Goal: Task Accomplishment & Management: Manage account settings

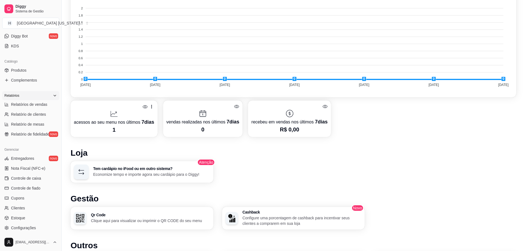
scroll to position [55, 0]
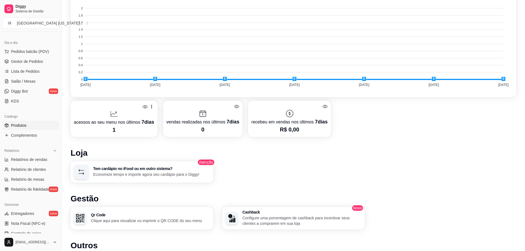
click at [24, 127] on span "Produtos" at bounding box center [18, 126] width 15 height 6
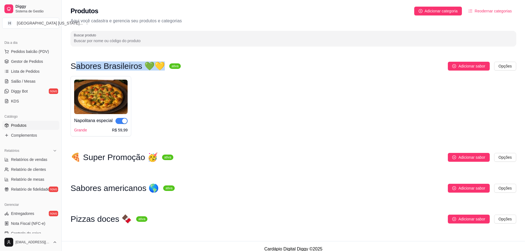
drag, startPoint x: 77, startPoint y: 64, endPoint x: 156, endPoint y: 63, distance: 79.1
click at [156, 63] on h3 "Sabores Brasileiros 💚💛" at bounding box center [118, 66] width 94 height 7
click at [212, 63] on div "Adicionar sabor Opções" at bounding box center [350, 66] width 331 height 9
click at [472, 64] on span "Adicionar sabor" at bounding box center [471, 66] width 27 height 6
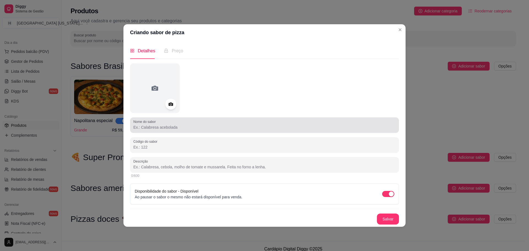
click at [157, 126] on input "Nome do sabor" at bounding box center [264, 128] width 262 height 6
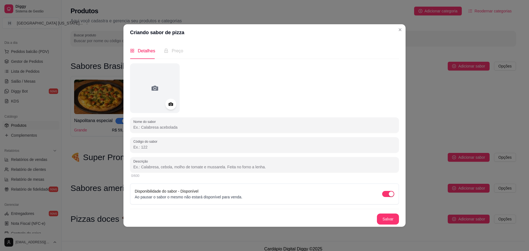
click at [164, 125] on input "Nome do sabor" at bounding box center [264, 128] width 262 height 6
click at [198, 149] on input "Código do sabor" at bounding box center [264, 147] width 262 height 6
click at [227, 168] on input "Descrição" at bounding box center [264, 167] width 262 height 6
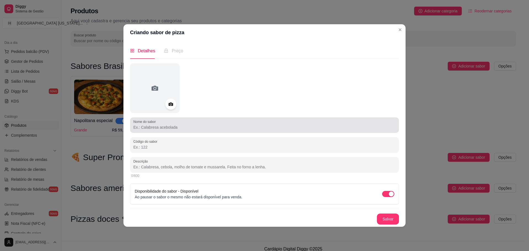
click at [161, 131] on div "Nome do sabor" at bounding box center [264, 124] width 269 height 15
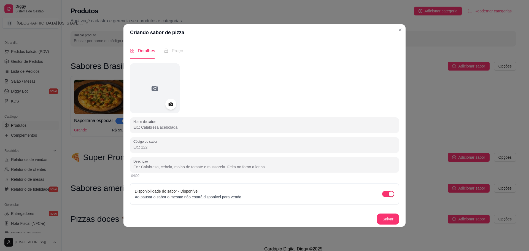
click at [150, 165] on input "Descrição" at bounding box center [264, 167] width 262 height 6
click at [387, 219] on button "Salvar" at bounding box center [388, 219] width 22 height 11
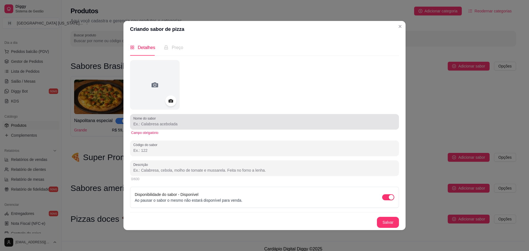
click at [156, 124] on input "Nome do sabor" at bounding box center [264, 124] width 262 height 6
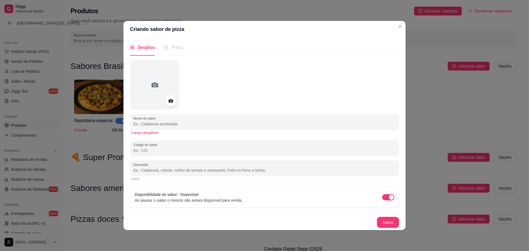
click at [166, 124] on input "Nome do sabor" at bounding box center [264, 124] width 262 height 6
paste input "Mussarela"
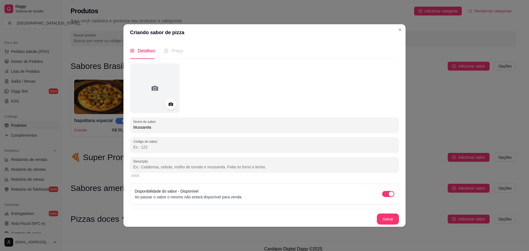
type input "Mussarela"
click at [145, 167] on input "Descrição" at bounding box center [264, 167] width 262 height 6
type input "dfsfds"
click at [388, 223] on button "Salvar" at bounding box center [388, 219] width 22 height 11
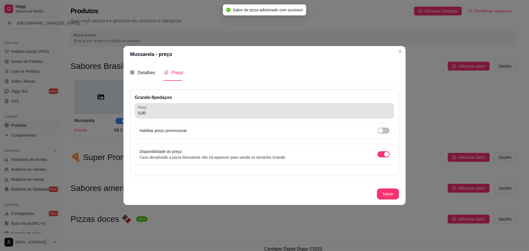
click at [166, 114] on input "0,00" at bounding box center [264, 113] width 253 height 6
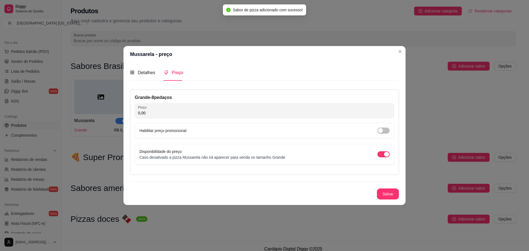
paste input "55"
type input "55,00"
click at [380, 130] on div "button" at bounding box center [380, 130] width 5 height 5
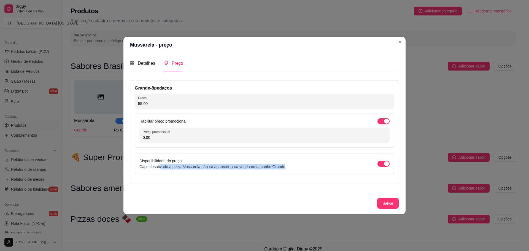
drag, startPoint x: 176, startPoint y: 165, endPoint x: 285, endPoint y: 162, distance: 108.4
click at [285, 163] on div "Disponibilidade do preço Caso desativado a pizza Mussarela não irá aparecer par…" at bounding box center [264, 164] width 250 height 12
click at [382, 120] on span "button" at bounding box center [384, 121] width 12 height 6
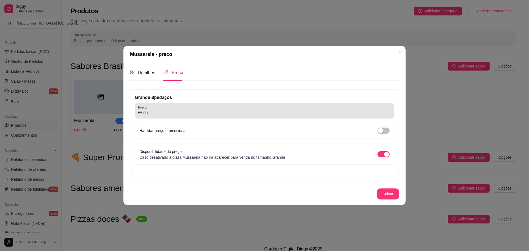
click at [150, 115] on input "55,00" at bounding box center [264, 113] width 253 height 6
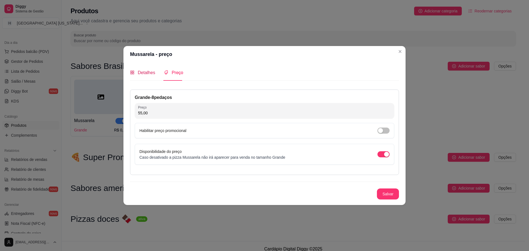
click at [141, 73] on span "Detalhes" at bounding box center [146, 72] width 17 height 5
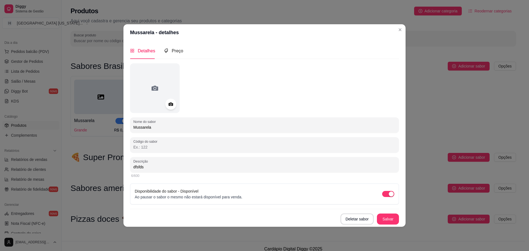
drag, startPoint x: 173, startPoint y: 125, endPoint x: 122, endPoint y: 131, distance: 51.0
click at [122, 131] on div "Mussarela - detalhes Detalhes Preço Nome do sabor Mussarela Código do sabor Des…" at bounding box center [264, 125] width 529 height 251
drag, startPoint x: 152, startPoint y: 167, endPoint x: 128, endPoint y: 169, distance: 24.0
click at [128, 169] on div "Detalhes Preço Nome do sabor Mussarela Código do sabor Descrição dfsfds 6/600 D…" at bounding box center [264, 134] width 282 height 186
click at [178, 50] on span "Preço" at bounding box center [178, 51] width 12 height 5
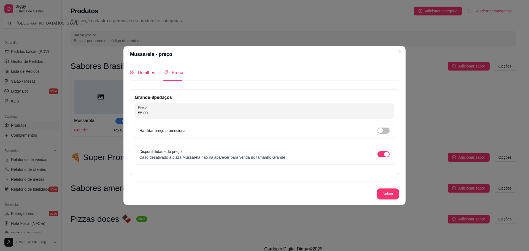
click at [133, 73] on icon "appstore" at bounding box center [132, 72] width 4 height 4
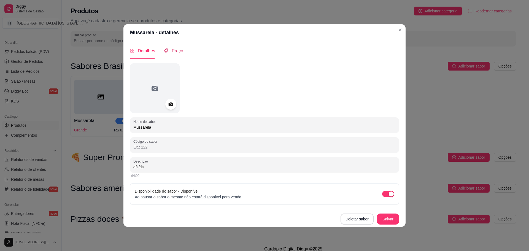
click at [177, 52] on span "Preço" at bounding box center [178, 51] width 12 height 5
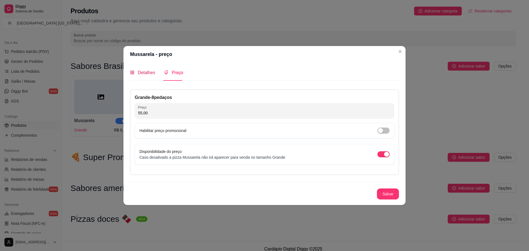
click at [135, 75] on div "Detalhes" at bounding box center [142, 72] width 25 height 7
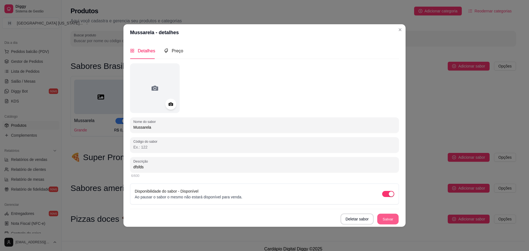
click at [383, 216] on button "Salvar" at bounding box center [387, 219] width 21 height 11
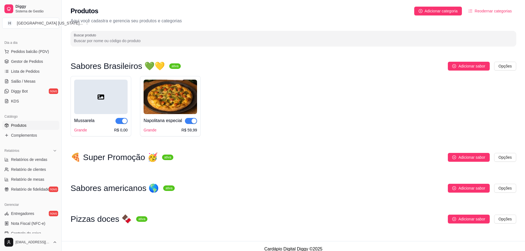
scroll to position [6, 0]
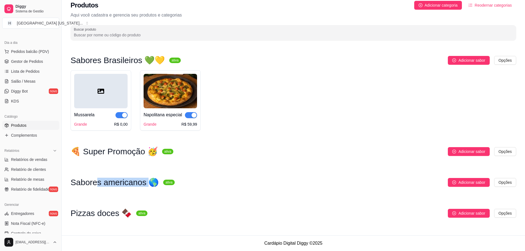
drag, startPoint x: 138, startPoint y: 179, endPoint x: 147, endPoint y: 188, distance: 12.1
click at [142, 179] on h3 "Sabores americanos 🌎" at bounding box center [115, 182] width 88 height 7
drag, startPoint x: 87, startPoint y: 210, endPoint x: 122, endPoint y: 214, distance: 35.2
click at [122, 214] on h3 "Pizzas doces 🍫" at bounding box center [101, 213] width 61 height 7
